Goal: Transaction & Acquisition: Purchase product/service

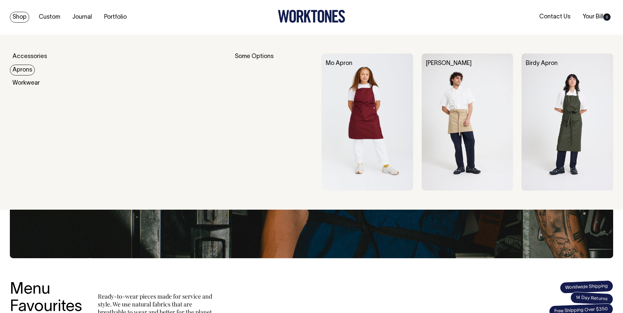
click at [27, 73] on link "Aprons" at bounding box center [22, 70] width 25 height 11
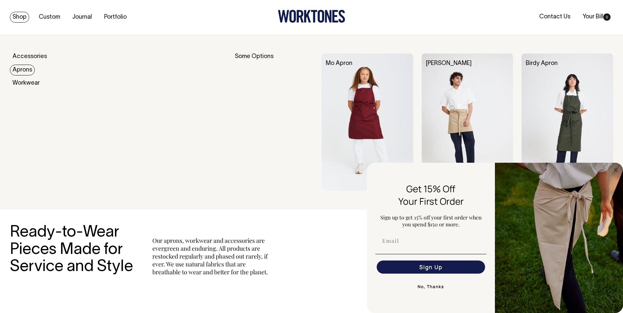
click at [356, 89] on img at bounding box center [368, 122] width 92 height 137
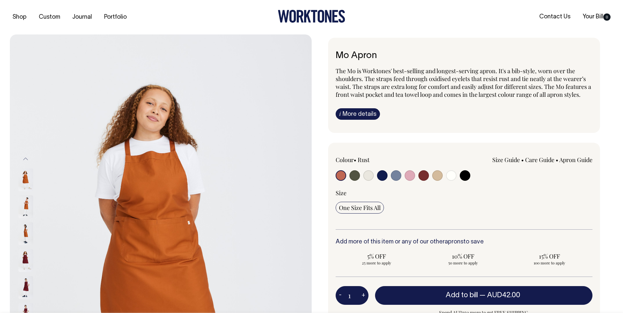
click at [429, 174] on div at bounding box center [387, 177] width 103 height 12
click at [426, 175] on input "radio" at bounding box center [424, 176] width 11 height 11
radio input "true"
select select "Burgundy"
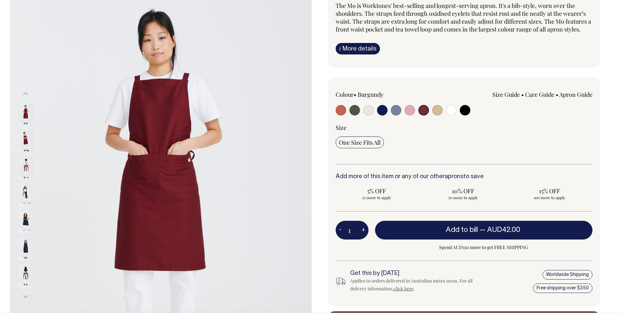
scroll to position [66, 0]
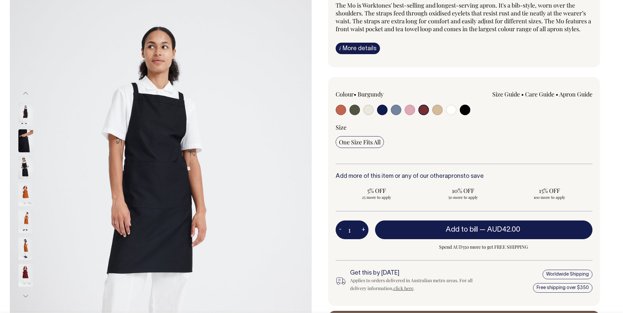
click at [423, 110] on input "radio" at bounding box center [424, 110] width 11 height 11
click at [424, 111] on input "radio" at bounding box center [424, 110] width 11 height 11
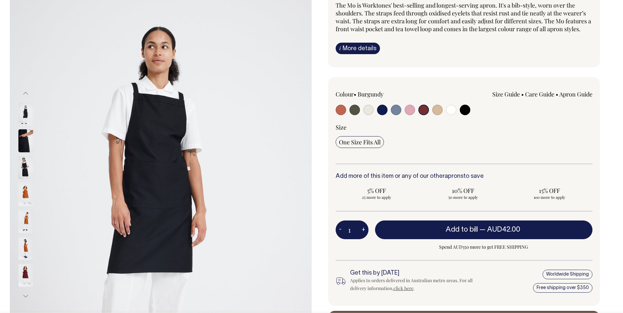
click at [424, 111] on input "radio" at bounding box center [424, 110] width 11 height 11
click at [403, 109] on div at bounding box center [387, 111] width 103 height 12
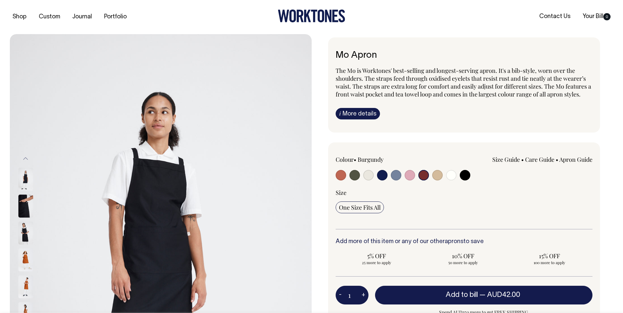
scroll to position [0, 0]
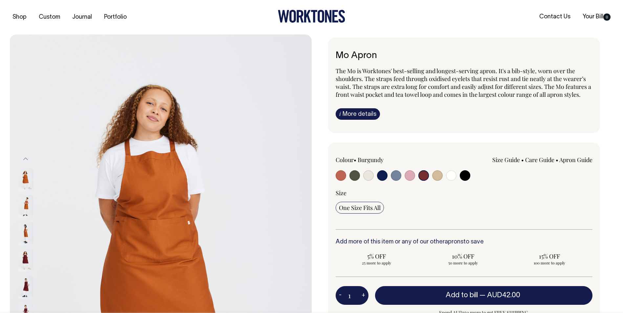
click at [24, 263] on img at bounding box center [25, 260] width 15 height 23
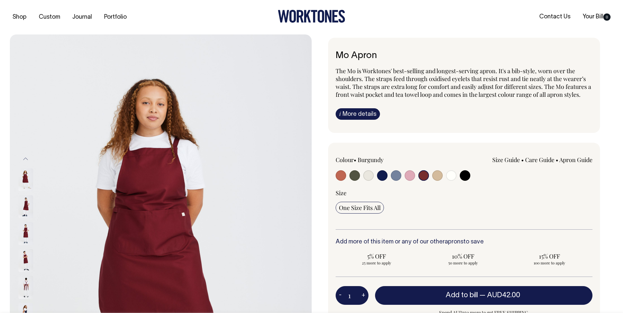
click at [26, 271] on img at bounding box center [25, 260] width 15 height 23
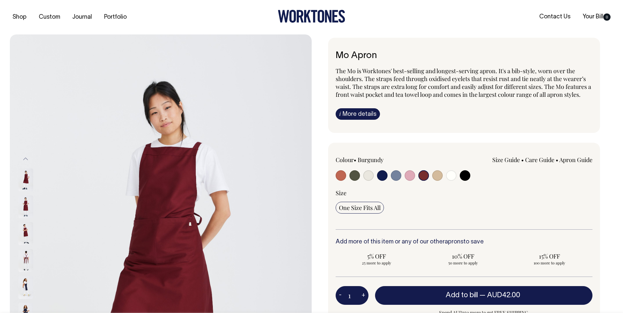
click at [27, 159] on button "Previous" at bounding box center [26, 159] width 10 height 15
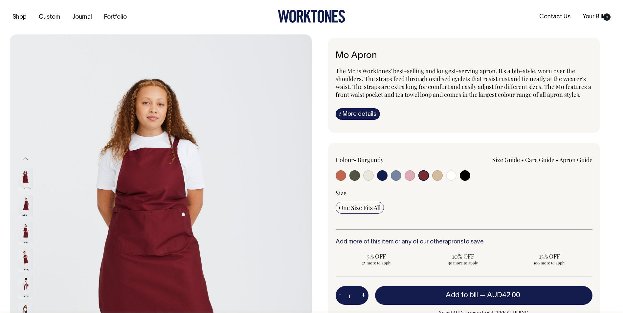
click at [27, 159] on button "Previous" at bounding box center [26, 159] width 10 height 15
click at [26, 159] on button "Previous" at bounding box center [26, 159] width 10 height 15
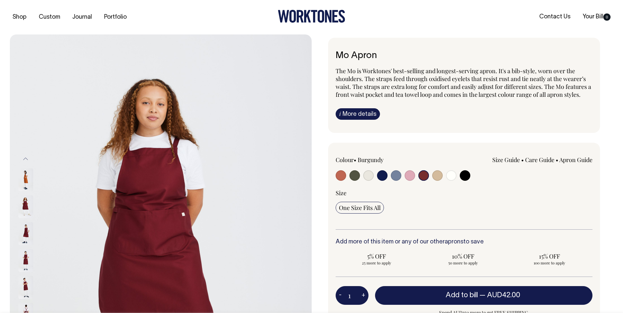
click at [26, 159] on button "Previous" at bounding box center [26, 159] width 10 height 15
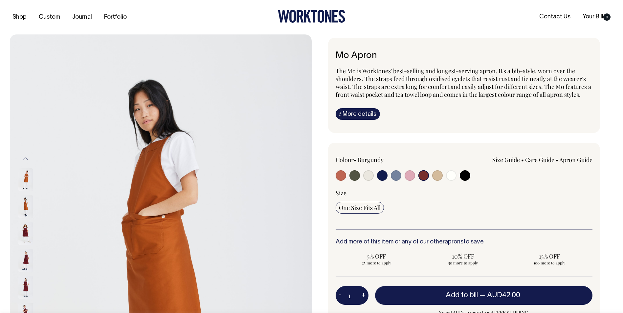
click at [26, 159] on button "Previous" at bounding box center [26, 159] width 10 height 15
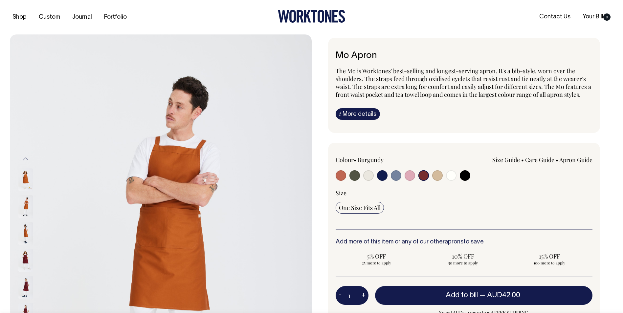
click at [26, 159] on button "Previous" at bounding box center [26, 159] width 10 height 15
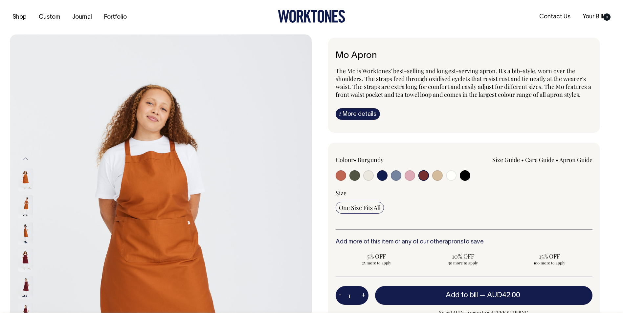
click at [26, 159] on button "Previous" at bounding box center [26, 159] width 10 height 15
click at [25, 159] on button "Previous" at bounding box center [26, 159] width 10 height 15
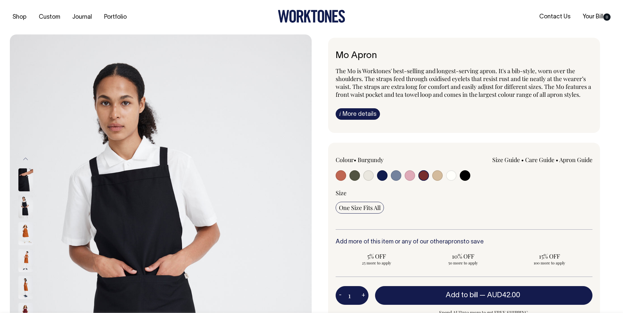
click at [25, 159] on button "Previous" at bounding box center [26, 159] width 10 height 15
